Goal: Task Accomplishment & Management: Complete application form

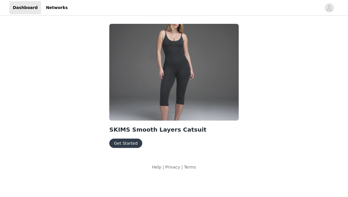
click at [128, 142] on button "Get Started" at bounding box center [125, 143] width 33 height 9
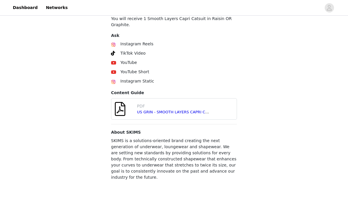
scroll to position [231, 0]
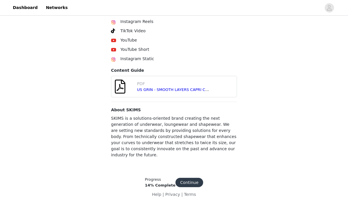
click at [191, 178] on button "Continue" at bounding box center [189, 182] width 28 height 9
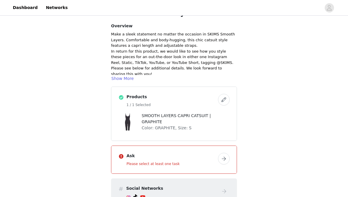
click at [185, 154] on h4 "Ask" at bounding box center [170, 156] width 89 height 6
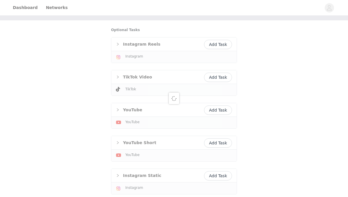
scroll to position [36, 0]
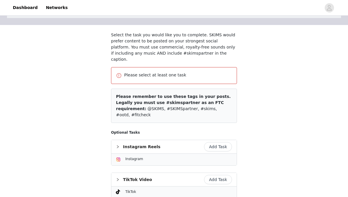
click at [226, 72] on div "Please select at least one task" at bounding box center [174, 75] width 116 height 7
click at [225, 72] on p "Please select at least one task" at bounding box center [178, 75] width 108 height 6
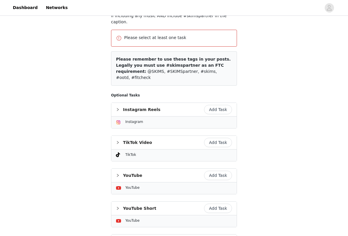
scroll to position [79, 0]
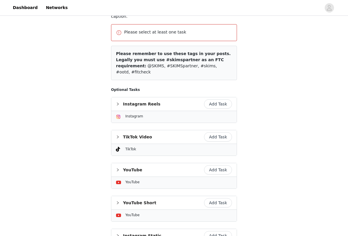
click at [218, 132] on button "Add Task" at bounding box center [218, 136] width 28 height 9
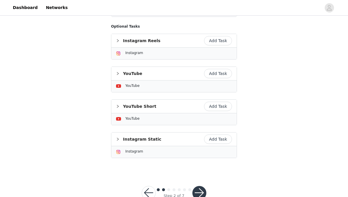
scroll to position [262, 0]
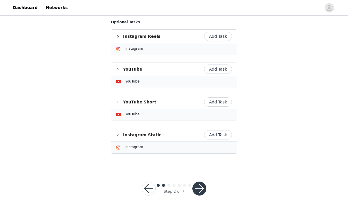
click at [200, 182] on button "button" at bounding box center [199, 189] width 14 height 14
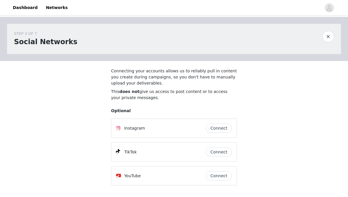
click at [216, 155] on button "Connect" at bounding box center [219, 152] width 26 height 9
